Goal: Task Accomplishment & Management: Manage account settings

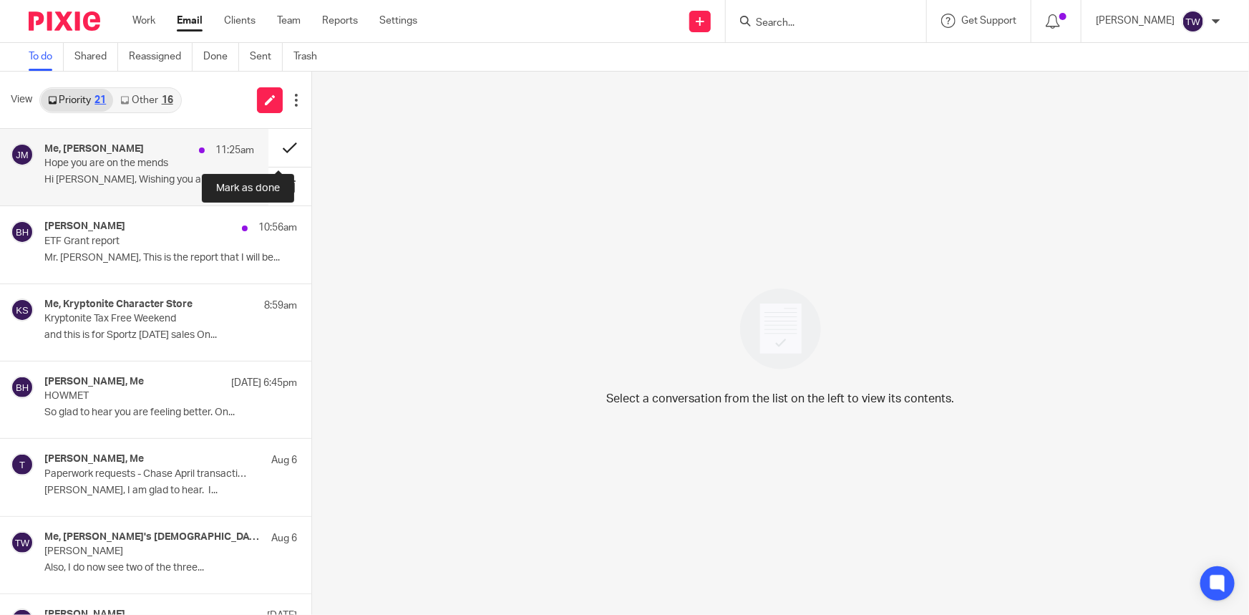
click at [274, 147] on button at bounding box center [289, 148] width 43 height 38
click at [278, 148] on button at bounding box center [289, 148] width 43 height 38
